Goal: Navigation & Orientation: Find specific page/section

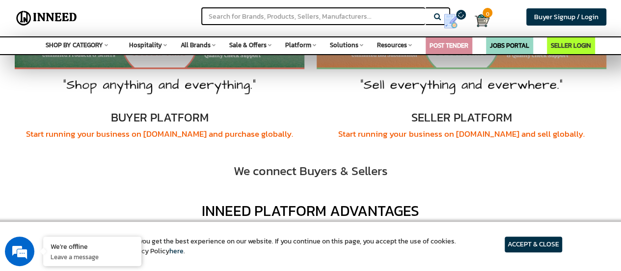
scroll to position [344, 0]
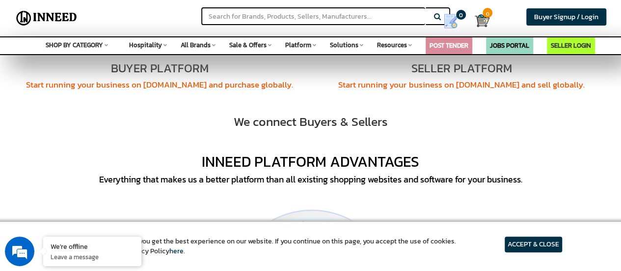
click at [525, 249] on article "ACCEPT & CLOSE" at bounding box center [533, 244] width 57 height 16
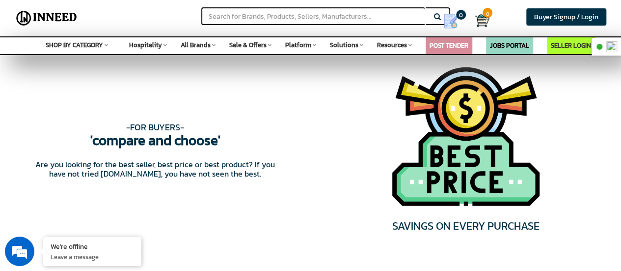
scroll to position [0, 0]
click at [212, 47] on div "All Brands Space Furniture Chairs & Sofas Tables Storage Units Beds & Loungers …" at bounding box center [198, 43] width 35 height 13
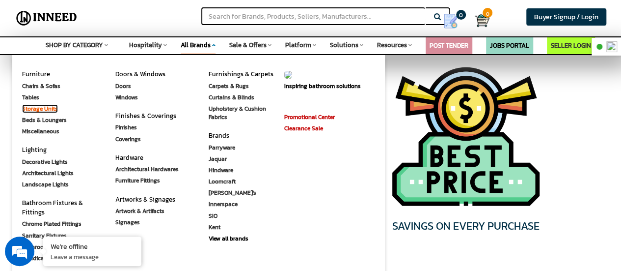
click at [37, 108] on link "Storage Units" at bounding box center [40, 108] width 36 height 9
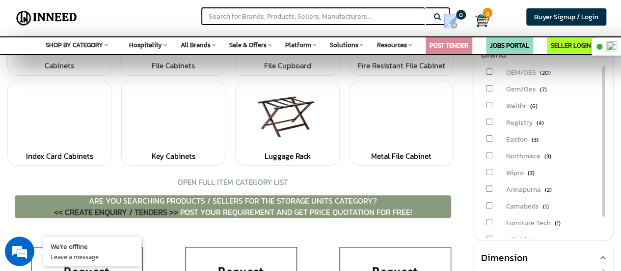
scroll to position [147, 0]
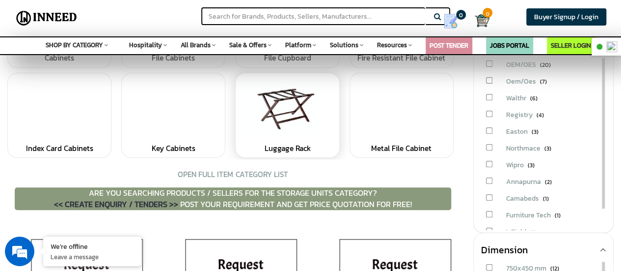
click at [278, 98] on link at bounding box center [287, 108] width 93 height 61
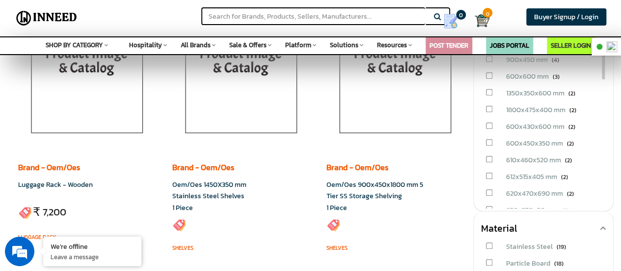
scroll to position [393, 0]
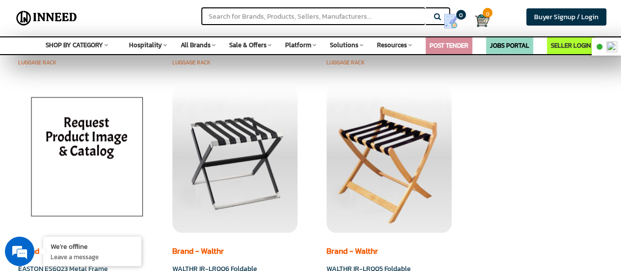
scroll to position [737, 0]
click at [270, 42] on div "Sale & Offers Space Safety & Security Fire Fighting Safety Tools & Equipment Se…" at bounding box center [250, 43] width 42 height 13
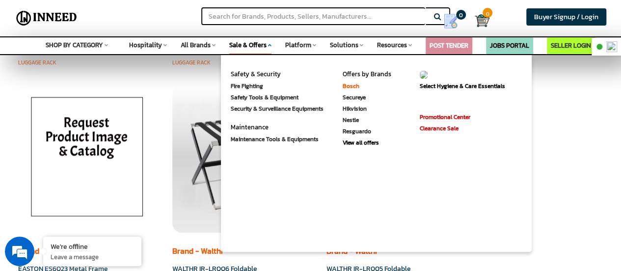
click at [352, 88] on link "Bosch" at bounding box center [351, 86] width 17 height 9
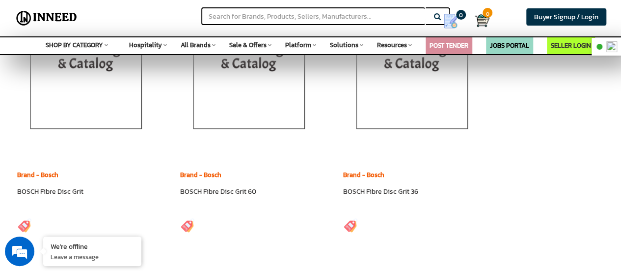
scroll to position [3045, 0]
